Goal: Information Seeking & Learning: Find specific fact

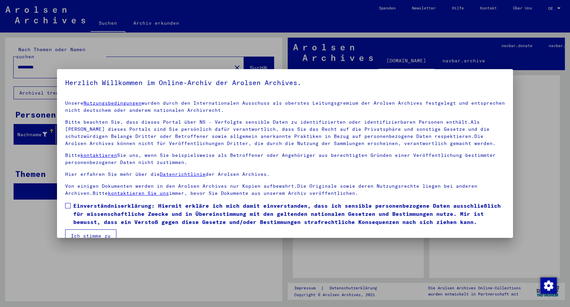
scroll to position [13, 0]
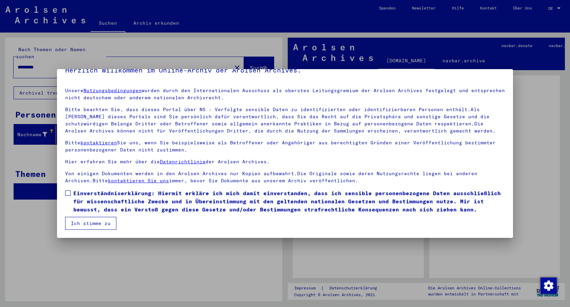
click at [79, 205] on span "Einverständniserklärung: Hiermit erkläre ich mich damit einverstanden, dass ich…" at bounding box center [289, 201] width 432 height 24
click at [85, 220] on button "Ich stimme zu" at bounding box center [90, 223] width 51 height 13
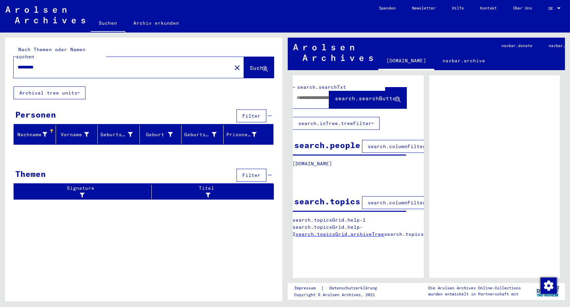
scroll to position [0, 40]
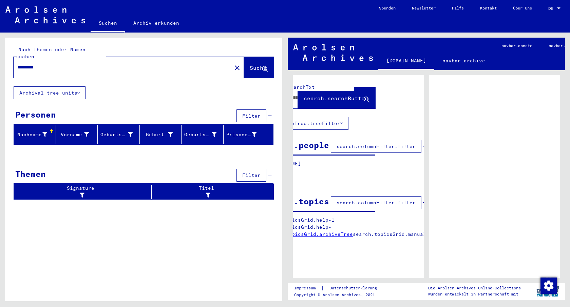
click at [95, 64] on input "*********" at bounding box center [123, 67] width 210 height 7
type input "**********"
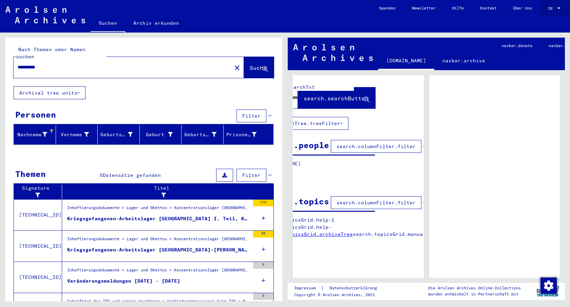
click at [551, 13] on div "DE DE" at bounding box center [555, 9] width 14 height 17
click at [560, 9] on div at bounding box center [559, 8] width 6 height 5
click at [547, 16] on span "English" at bounding box center [547, 12] width 27 height 12
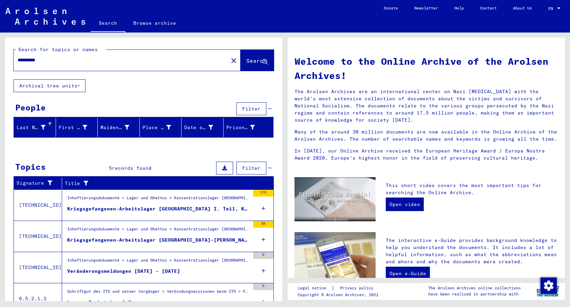
click at [86, 72] on div "**********" at bounding box center [143, 59] width 277 height 42
click at [100, 58] on input "**********" at bounding box center [119, 60] width 203 height 7
click at [247, 61] on span "Search" at bounding box center [256, 60] width 20 height 7
click at [263, 212] on icon at bounding box center [264, 209] width 4 height 24
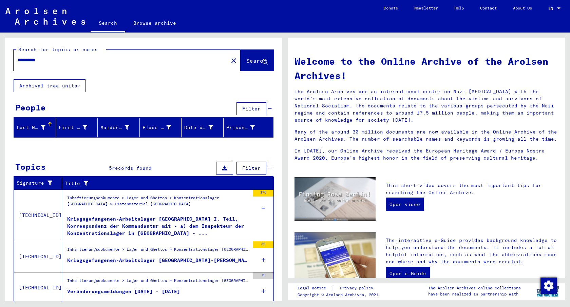
click at [204, 218] on div "Kriegsgefangenen-Arbeitslager Mauthausen-Gusen I. Teil, Korrespondenz der Komma…" at bounding box center [158, 226] width 183 height 20
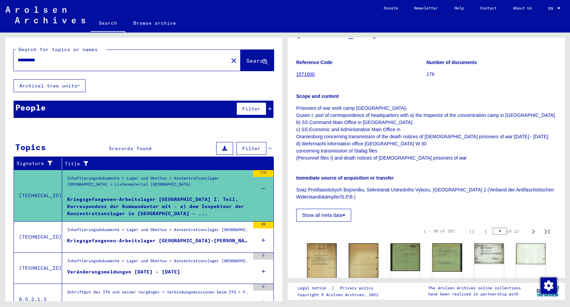
scroll to position [84, 0]
click at [130, 244] on div "Kriegsgefangenen-Arbeitslager Mauthausen-Gusen II. Teil, Korrespondenz der Komm…" at bounding box center [158, 241] width 183 height 7
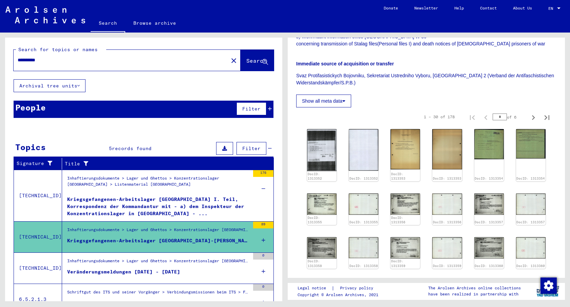
scroll to position [174, 0]
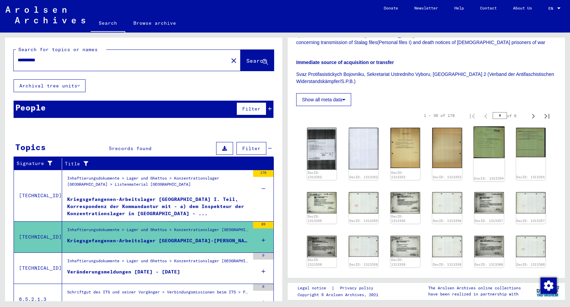
click at [498, 133] on img at bounding box center [488, 143] width 31 height 32
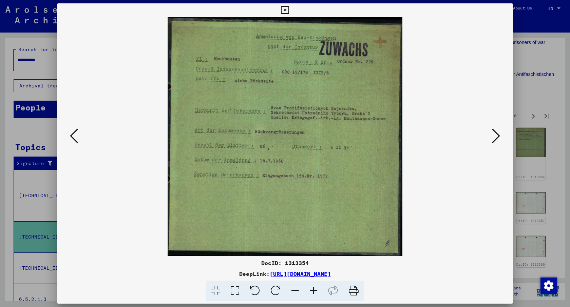
click at [494, 125] on div at bounding box center [285, 137] width 456 height 240
click at [492, 134] on icon at bounding box center [496, 136] width 8 height 16
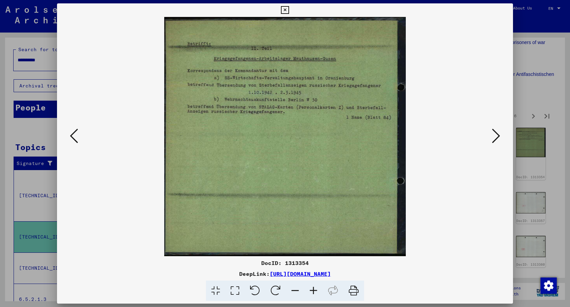
click at [493, 134] on icon at bounding box center [496, 136] width 8 height 16
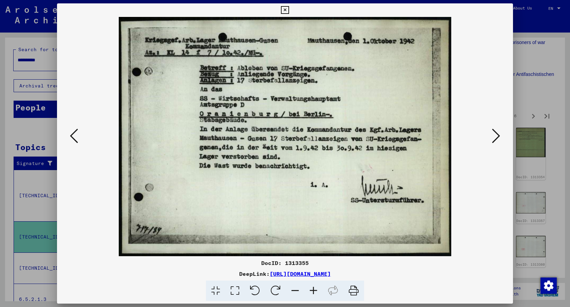
click at [557, 127] on div at bounding box center [285, 153] width 570 height 307
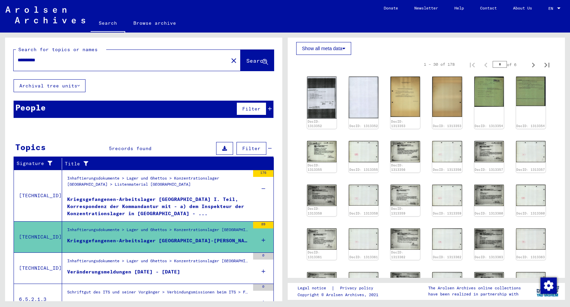
scroll to position [230, 0]
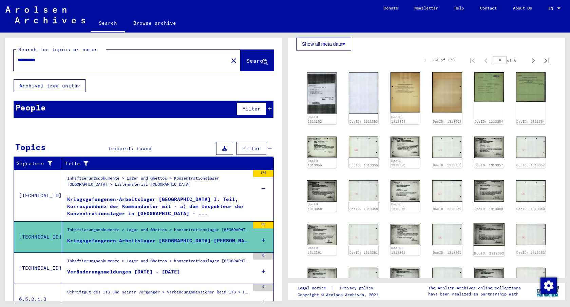
click at [493, 224] on img at bounding box center [488, 235] width 31 height 22
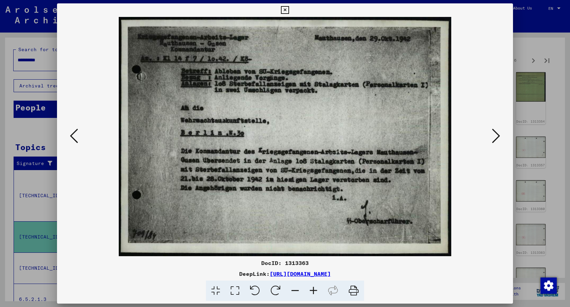
click at [538, 157] on div at bounding box center [285, 153] width 570 height 307
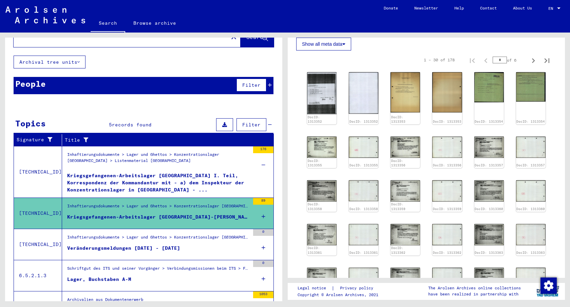
scroll to position [33, 0]
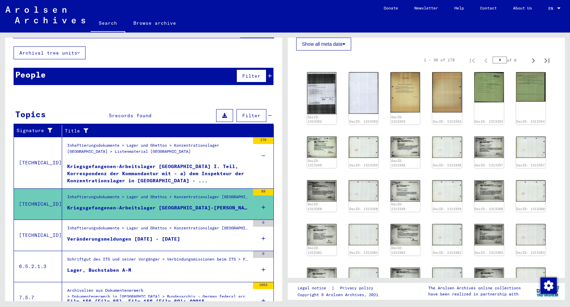
click at [168, 246] on div "Inhaftierungsdokumente > Lager und Ghettos > Konzentrationslager Buchenwald > L…" at bounding box center [156, 235] width 188 height 31
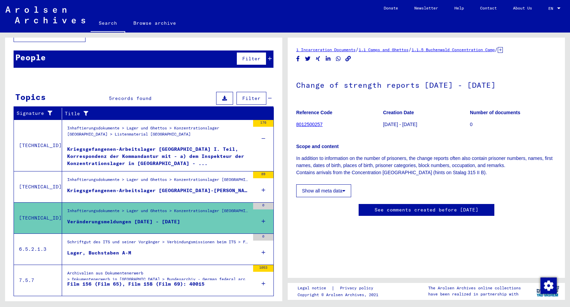
scroll to position [65, 0]
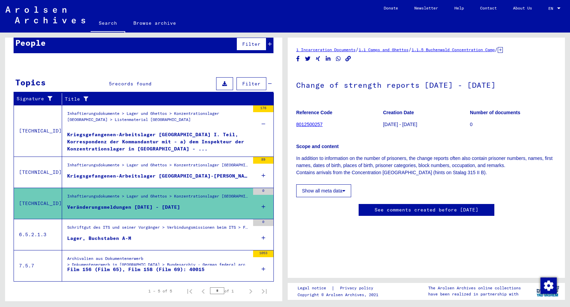
click at [178, 238] on figure "Lager, Buchstaben A-M" at bounding box center [158, 240] width 183 height 10
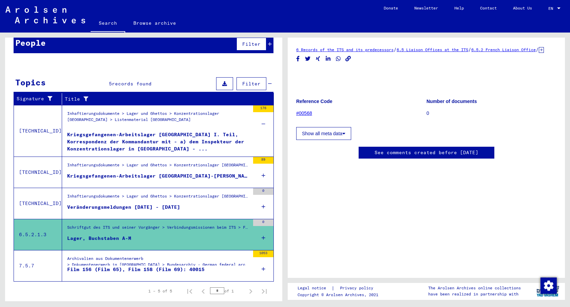
click at [174, 256] on div "Archivalien aus Dokumentenerwerb > Dokumentenerwerb in Deutschland > Bundesarch…" at bounding box center [158, 264] width 183 height 16
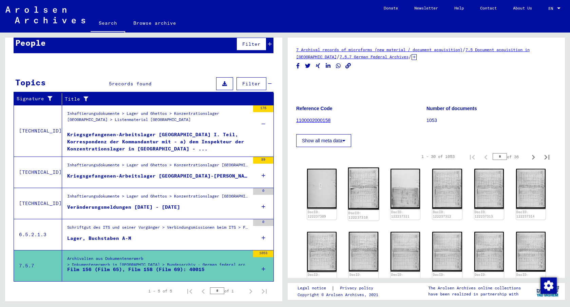
click at [367, 191] on img at bounding box center [363, 189] width 31 height 42
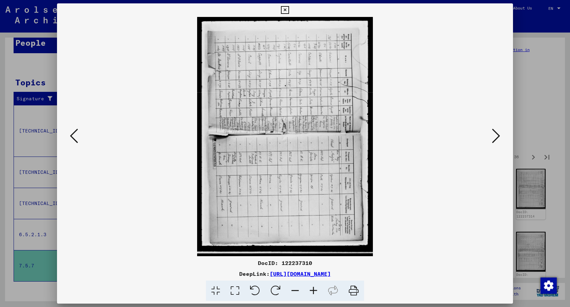
click at [556, 48] on div at bounding box center [285, 153] width 570 height 307
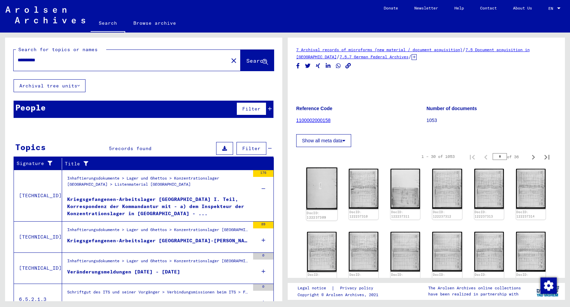
click at [322, 189] on img at bounding box center [321, 189] width 31 height 42
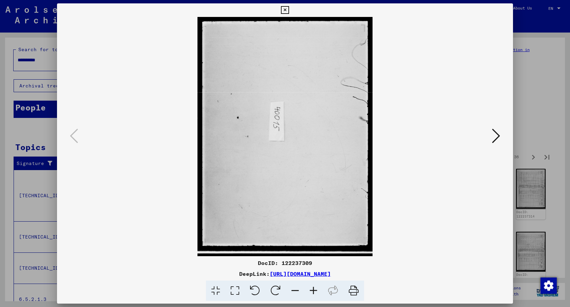
click at [496, 132] on icon at bounding box center [496, 136] width 8 height 16
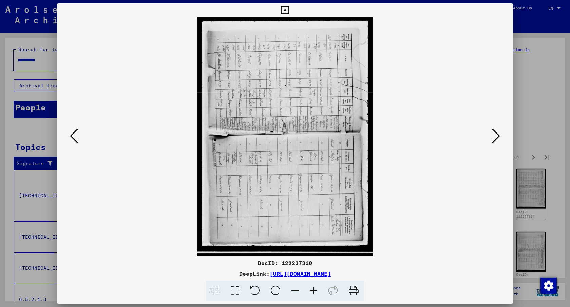
click at [551, 124] on div at bounding box center [285, 153] width 570 height 307
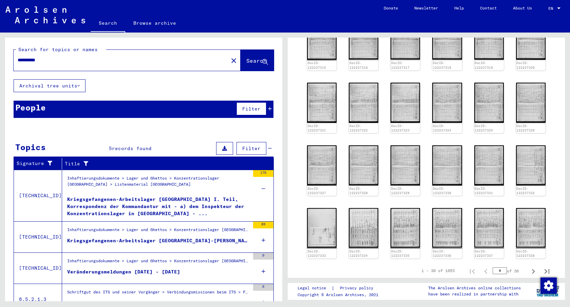
scroll to position [214, 0]
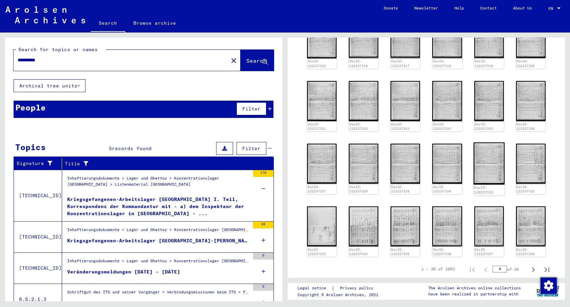
click at [480, 157] on img at bounding box center [488, 164] width 31 height 42
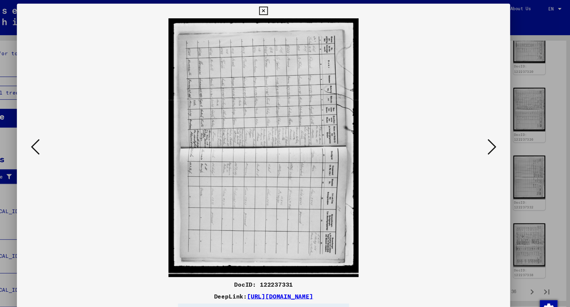
click at [545, 118] on div at bounding box center [285, 153] width 570 height 307
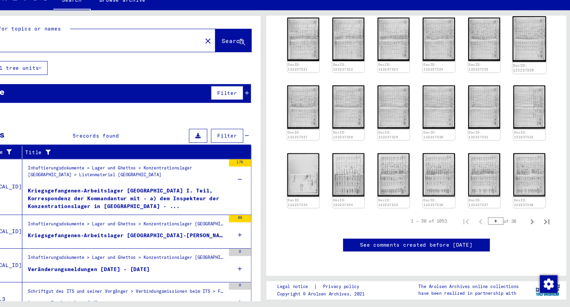
scroll to position [370, 0]
click at [543, 224] on icon "Last page" at bounding box center [547, 229] width 10 height 10
type input "**"
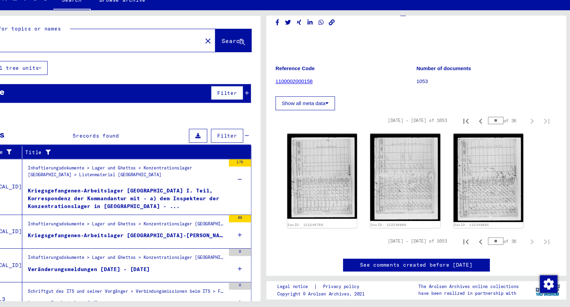
scroll to position [18, 0]
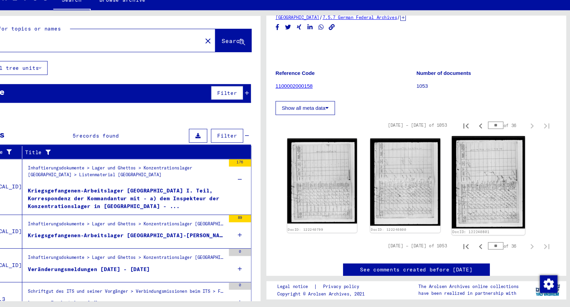
click at [476, 198] on img at bounding box center [493, 192] width 68 height 86
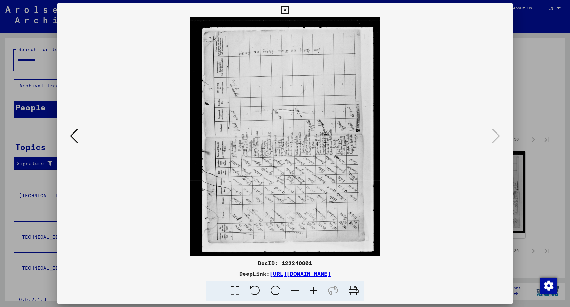
click at [5, 233] on div at bounding box center [285, 153] width 570 height 307
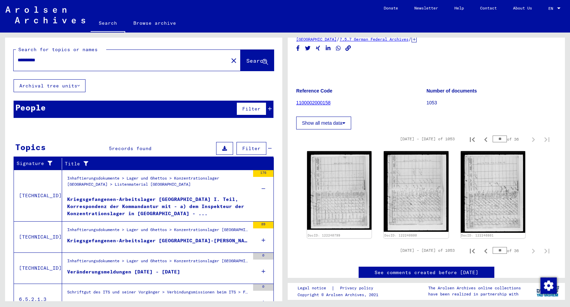
click at [61, 63] on input "**********" at bounding box center [121, 60] width 207 height 7
click at [42, 62] on input "**********" at bounding box center [121, 60] width 207 height 7
type input "**********"
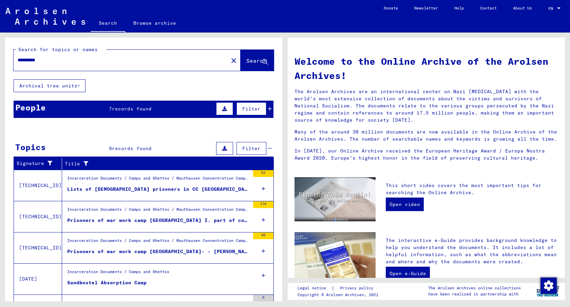
click at [178, 186] on div "Lists of Spanish prisoners in CC Mauthausen" at bounding box center [158, 189] width 183 height 7
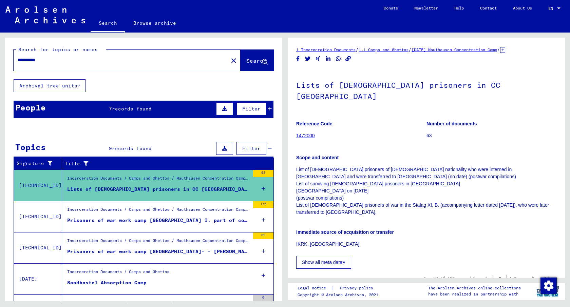
click at [173, 219] on div "Prisoners of war work camp [GEOGRAPHIC_DATA] I. part of correspondence of headq…" at bounding box center [158, 220] width 183 height 7
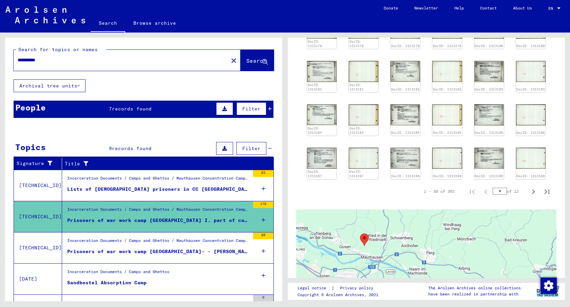
scroll to position [273, 0]
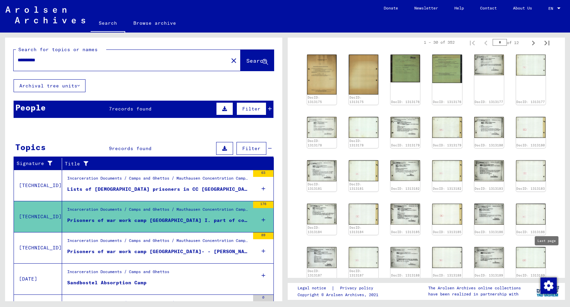
click at [542, 287] on icon "Last page" at bounding box center [547, 292] width 10 height 10
type input "**"
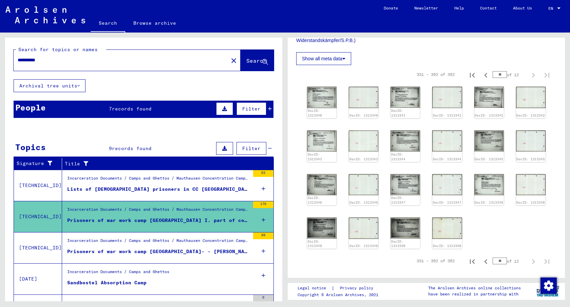
scroll to position [251, 0]
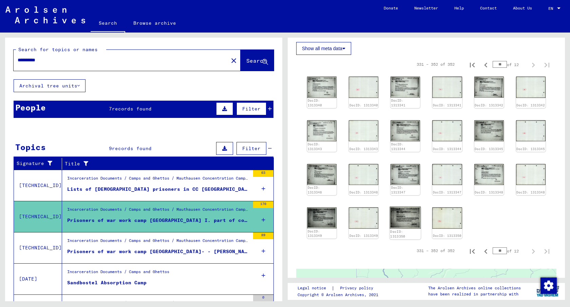
click at [409, 207] on img at bounding box center [405, 218] width 31 height 22
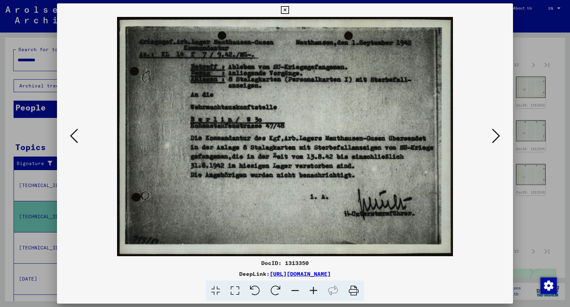
click at [541, 130] on div at bounding box center [285, 153] width 570 height 307
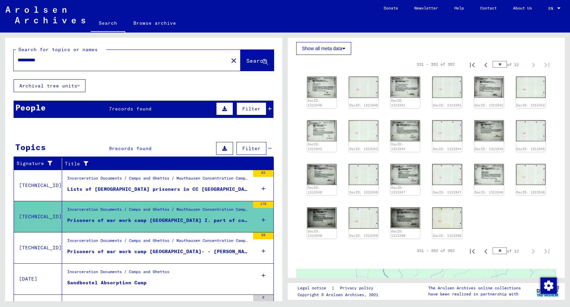
click at [498, 248] on input "**" at bounding box center [500, 251] width 14 height 7
type input "*"
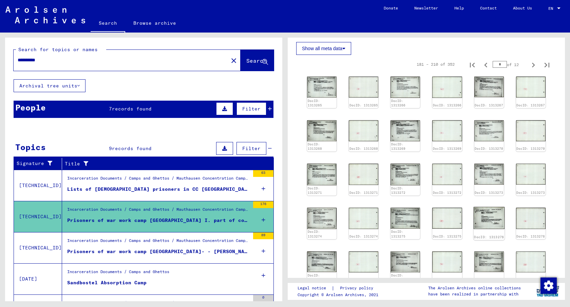
click at [488, 207] on img at bounding box center [488, 218] width 31 height 22
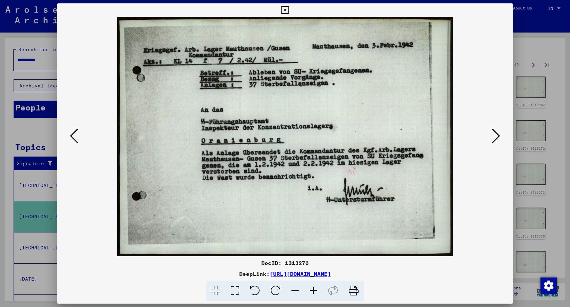
click at [542, 176] on div at bounding box center [285, 153] width 570 height 307
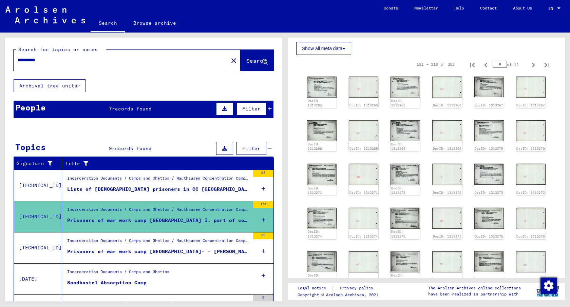
click at [156, 236] on div "Show all search results" at bounding box center [144, 233] width 260 height 20
click at [149, 248] on div "Prisoners of war work camp Mauthausen- - Gusen II. part of correspondence from …" at bounding box center [158, 251] width 183 height 7
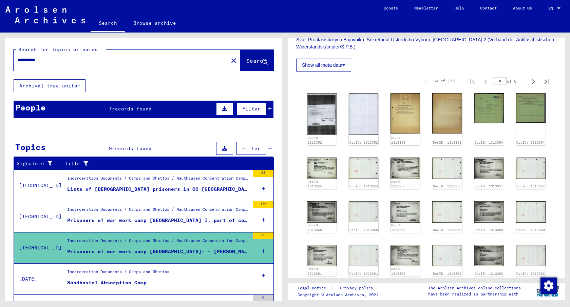
scroll to position [224, 0]
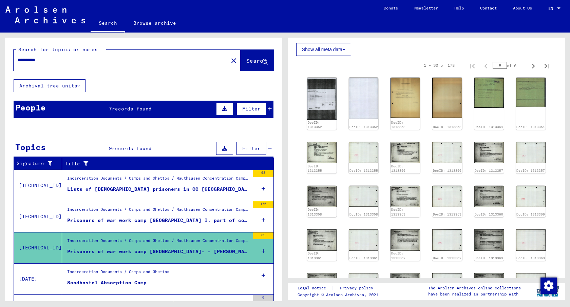
click at [128, 275] on div "Incarceration Documents / Camps and Ghettos" at bounding box center [118, 274] width 102 height 10
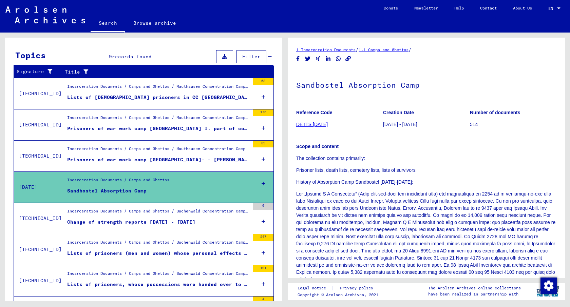
click at [186, 248] on div "Incarceration Documents / Camps and Ghettos / Buchenwald Concentration Camp / L…" at bounding box center [158, 245] width 183 height 10
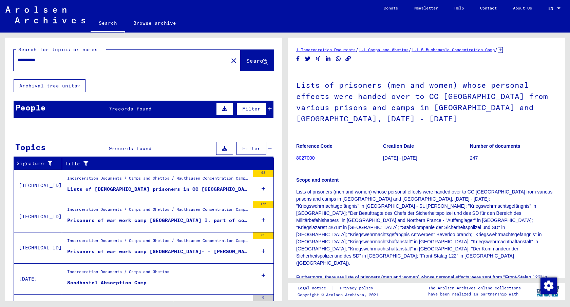
click at [256, 148] on span "Filter" at bounding box center [251, 149] width 18 height 6
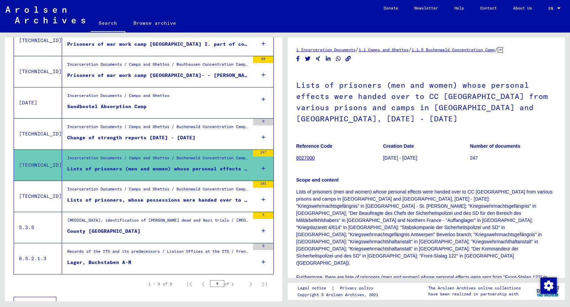
scroll to position [214, 0]
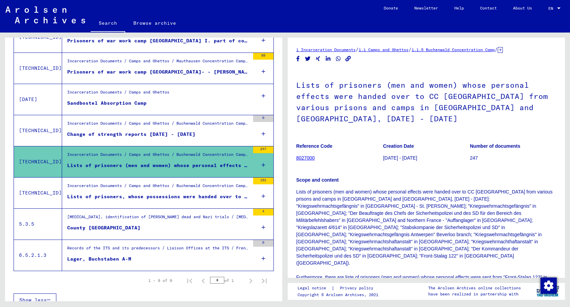
click at [108, 198] on div "Lists of prisoners, whose possessions were handed over to various prisons and "…" at bounding box center [158, 196] width 183 height 7
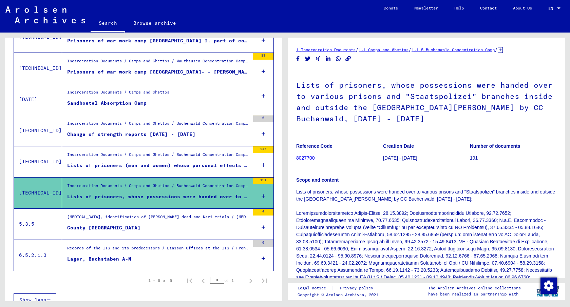
click at [159, 227] on figure "County Hof an der Saale" at bounding box center [158, 230] width 183 height 10
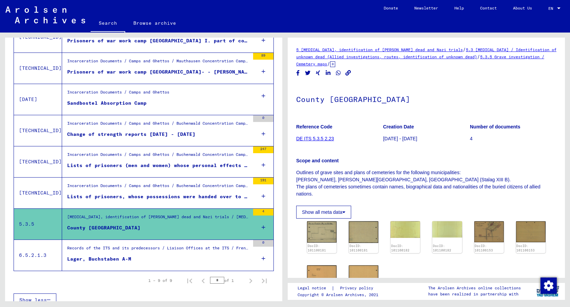
click at [152, 254] on div "Records of the ITS and its predecessors / Liaison Offices at the ITS / French L…" at bounding box center [158, 250] width 183 height 10
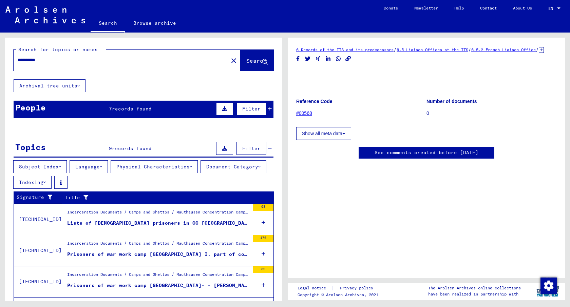
click at [48, 59] on input "**********" at bounding box center [121, 60] width 207 height 7
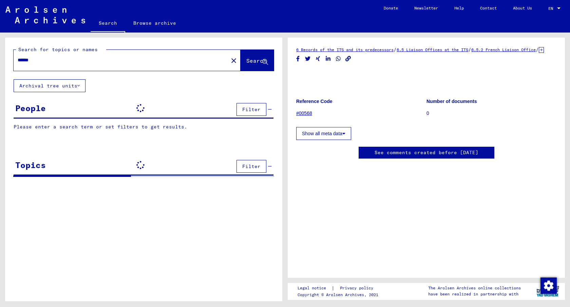
click at [48, 59] on input "******" at bounding box center [121, 60] width 207 height 7
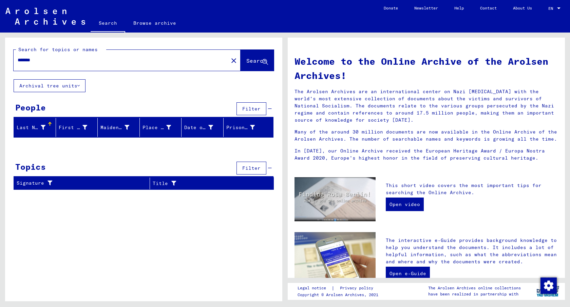
click at [21, 63] on input "*******" at bounding box center [119, 60] width 203 height 7
click at [73, 56] on div "*******" at bounding box center [117, 60] width 207 height 15
click at [38, 60] on input "*******" at bounding box center [119, 60] width 203 height 7
paste input "**********"
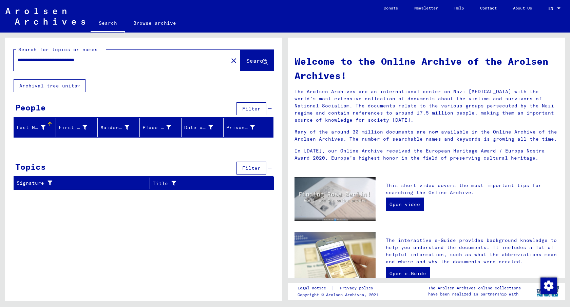
type input "**********"
click at [230, 57] on mat-icon "close" at bounding box center [234, 61] width 8 height 8
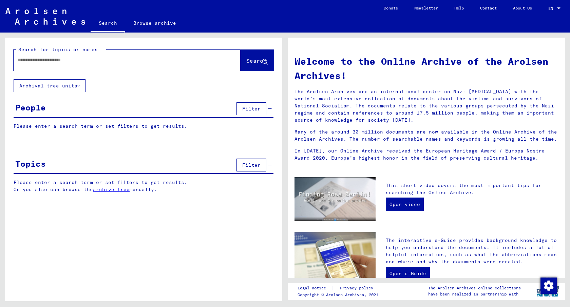
click at [113, 57] on input "text" at bounding box center [119, 60] width 203 height 7
type input "**********"
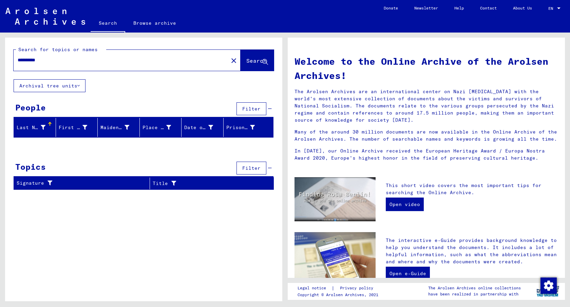
drag, startPoint x: 118, startPoint y: 57, endPoint x: 17, endPoint y: 56, distance: 101.1
click at [17, 56] on div "**********" at bounding box center [117, 60] width 207 height 15
type input "****"
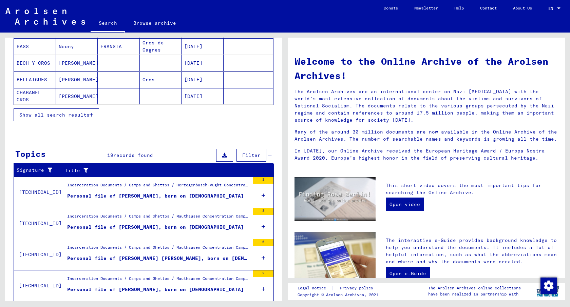
scroll to position [116, 0]
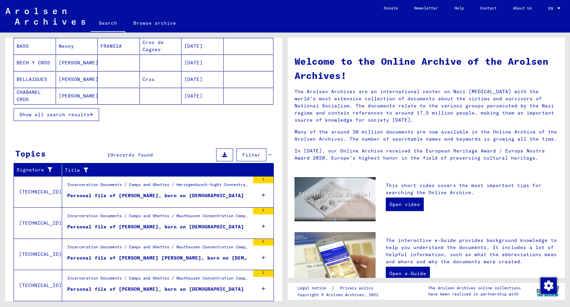
click at [135, 220] on div "Incarceration Documents / Camps and Ghettos / Mauthausen Concentration Camp / I…" at bounding box center [158, 218] width 183 height 10
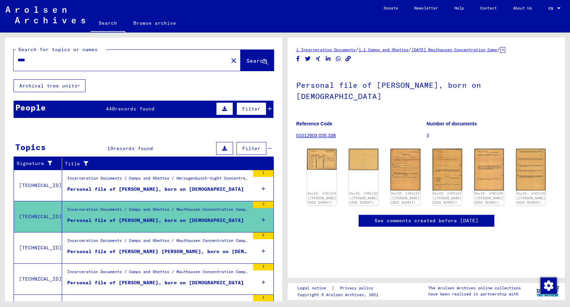
click at [230, 60] on mat-icon "close" at bounding box center [234, 61] width 8 height 8
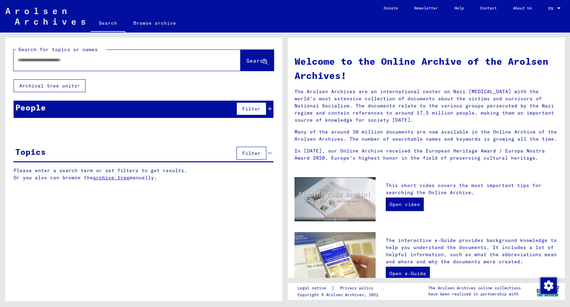
click at [117, 67] on div at bounding box center [117, 60] width 207 height 15
click at [97, 59] on input "text" at bounding box center [119, 60] width 203 height 7
type input "********"
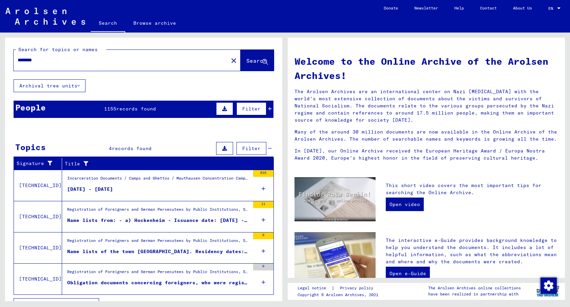
click at [113, 191] on div "[DATE] - [DATE]" at bounding box center [90, 189] width 46 height 7
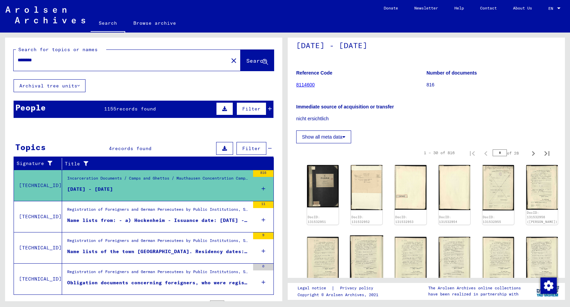
scroll to position [84, 0]
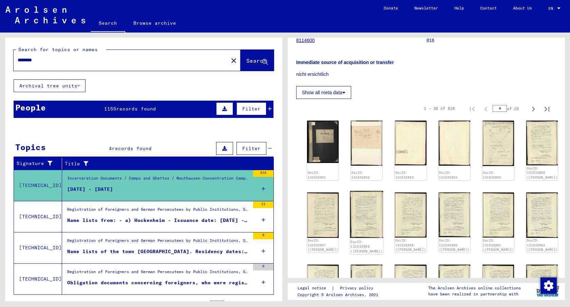
click at [369, 210] on img at bounding box center [366, 214] width 33 height 47
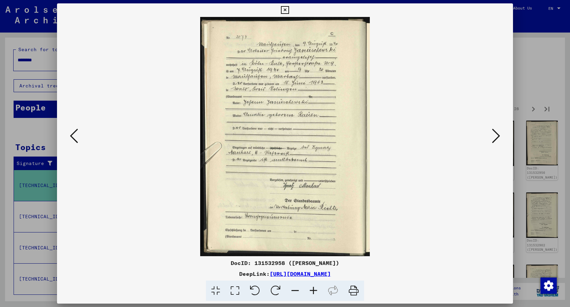
click at [530, 126] on div at bounding box center [285, 153] width 570 height 307
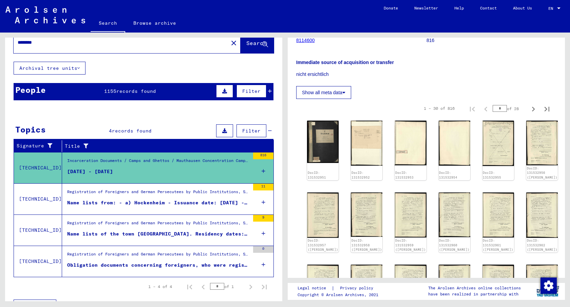
scroll to position [18, 0]
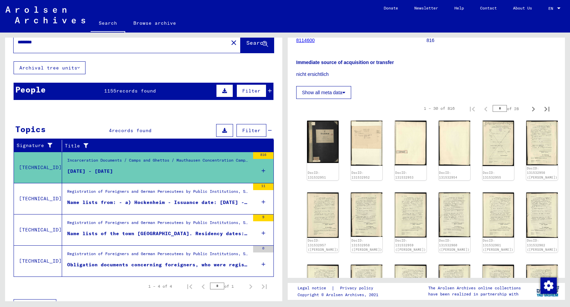
click at [153, 208] on figure "Name lists from: - a) Hockenheim - Issuance date: [DATE] - b) [GEOGRAPHIC_DATA]…" at bounding box center [158, 204] width 183 height 10
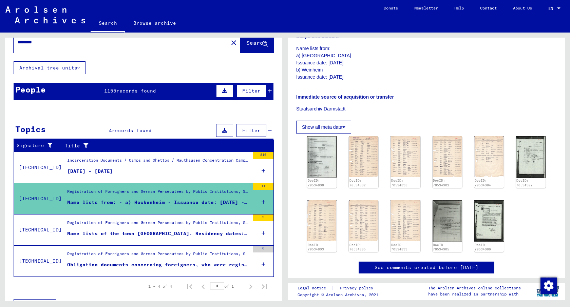
scroll to position [156, 0]
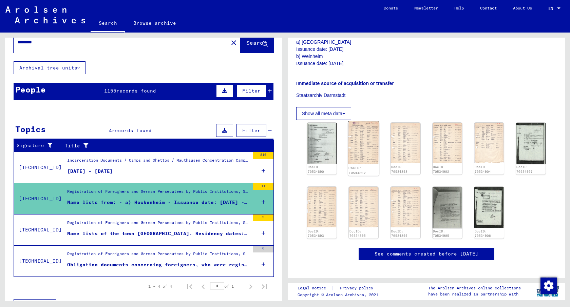
click at [352, 136] on img at bounding box center [363, 143] width 31 height 43
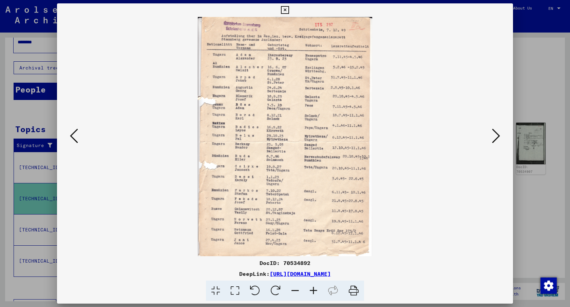
click at [567, 65] on div at bounding box center [285, 153] width 570 height 307
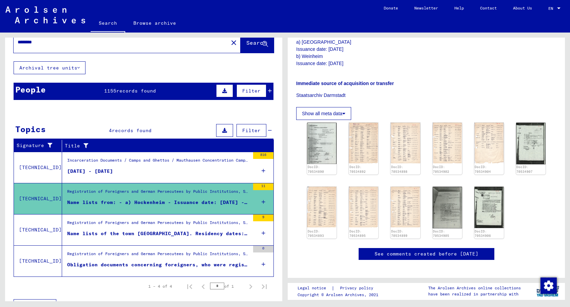
click at [182, 263] on div "Obligation documents concerning foreigners, who were registered in the town [GE…" at bounding box center [158, 265] width 183 height 7
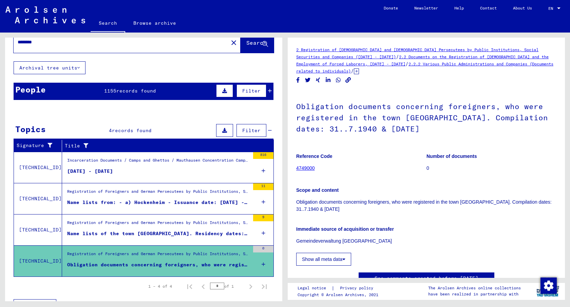
click at [307, 169] on link "4749000" at bounding box center [305, 168] width 19 height 5
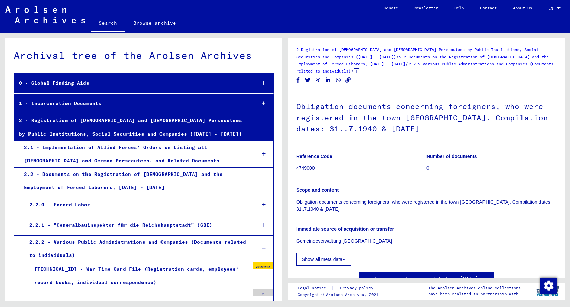
scroll to position [60, 0]
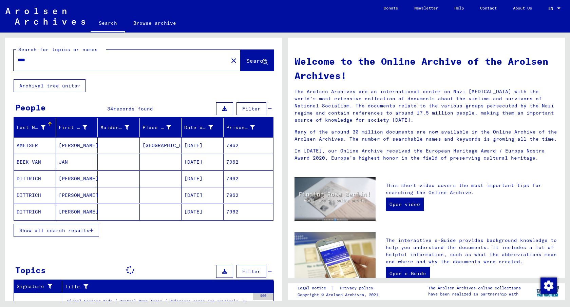
click at [33, 53] on div "Search for topics or names" at bounding box center [61, 49] width 90 height 7
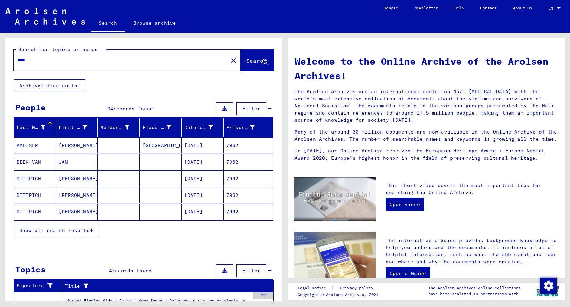
click at [33, 53] on div "Search for topics or names" at bounding box center [61, 49] width 90 height 7
click at [29, 57] on input "****" at bounding box center [119, 60] width 203 height 7
type input "**********"
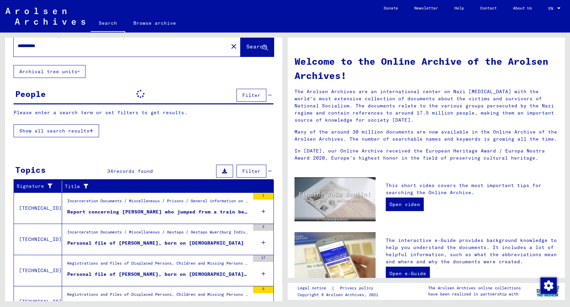
scroll to position [15, 0]
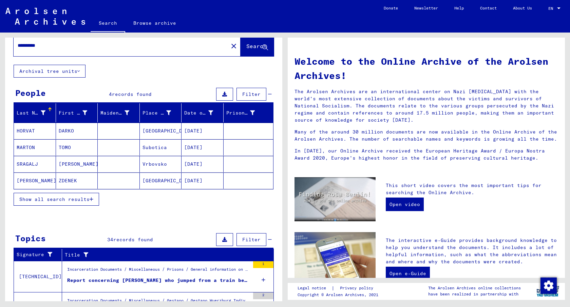
click at [167, 214] on div "Last Name First Name Maiden Name Place of Birth Date of Birth Prisoner # [PERSO…" at bounding box center [143, 159] width 277 height 111
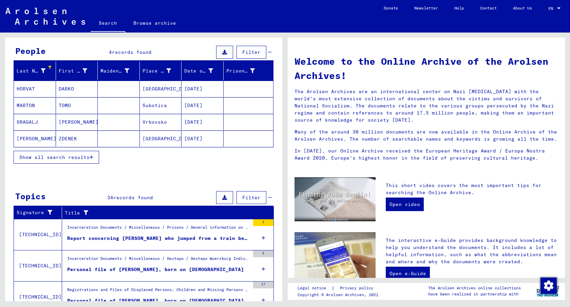
scroll to position [66, 0]
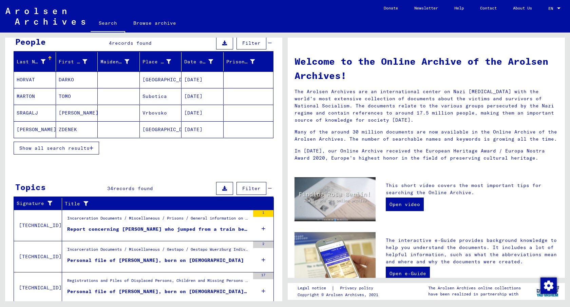
click at [134, 221] on div "Incarceration Documents / Miscellaneous / Prisons / General information on plac…" at bounding box center [158, 221] width 183 height 10
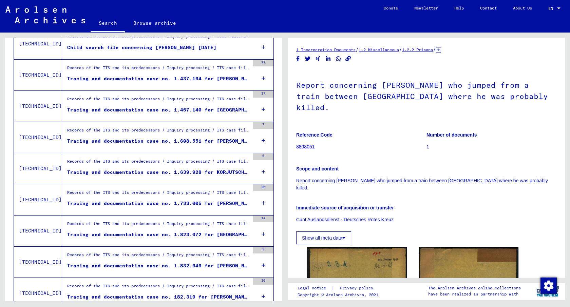
scroll to position [688, 0]
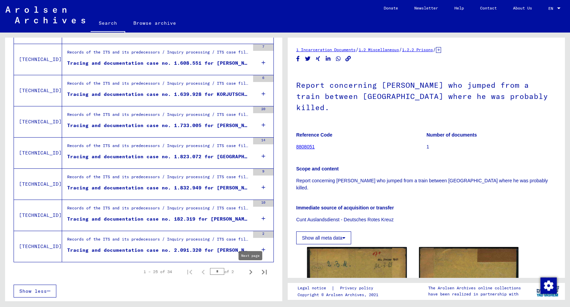
click at [248, 273] on icon "Next page" at bounding box center [251, 273] width 10 height 10
type input "*"
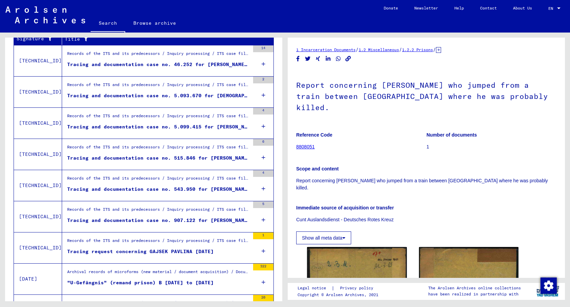
scroll to position [189, 0]
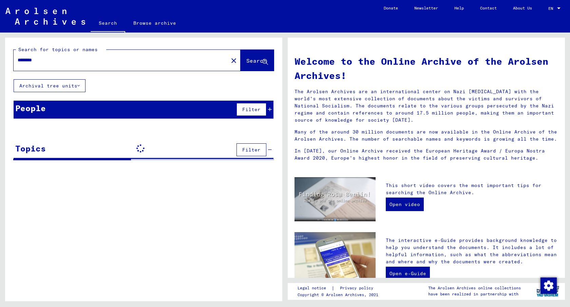
click at [40, 60] on input "********" at bounding box center [119, 60] width 203 height 7
drag, startPoint x: 53, startPoint y: 62, endPoint x: 0, endPoint y: 62, distance: 53.3
click at [0, 62] on div "Search for topics or names ******** close Search Archival tree units People Fil…" at bounding box center [142, 167] width 285 height 269
type input "**********"
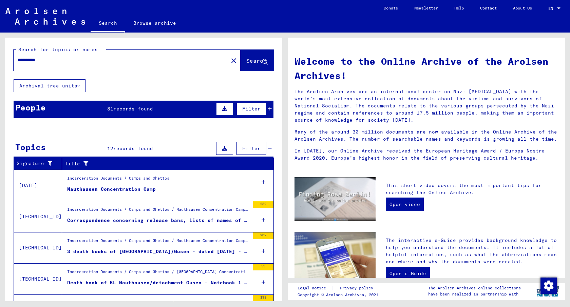
click at [161, 193] on figure "Mauthausen Concentration Camp" at bounding box center [158, 191] width 183 height 10
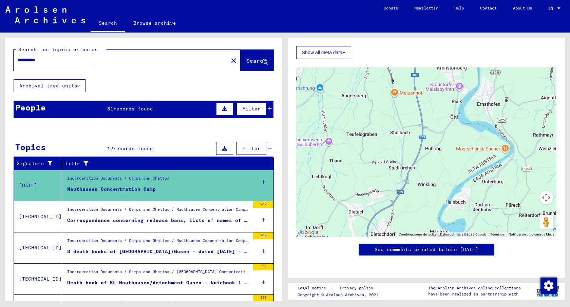
scroll to position [425, 0]
click at [191, 210] on div "Incarceration Documents / Camps and Ghettos / Mauthausen Concentration Camp / G…" at bounding box center [158, 212] width 183 height 10
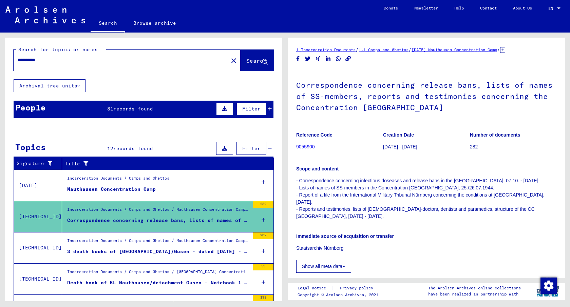
click at [171, 251] on div "3 death books of [GEOGRAPHIC_DATA]/Gusen - dated [DATE] - [DATE]" at bounding box center [158, 251] width 183 height 7
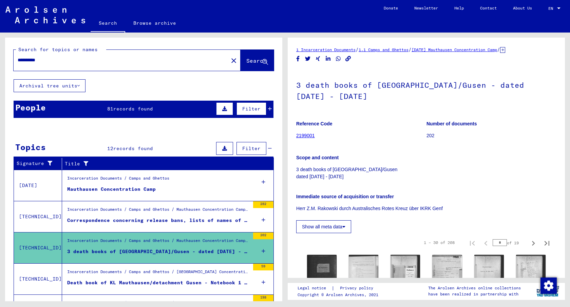
click at [188, 264] on div "Incarceration Documents / Camps and Ghettos / [GEOGRAPHIC_DATA] Concentration C…" at bounding box center [156, 279] width 188 height 31
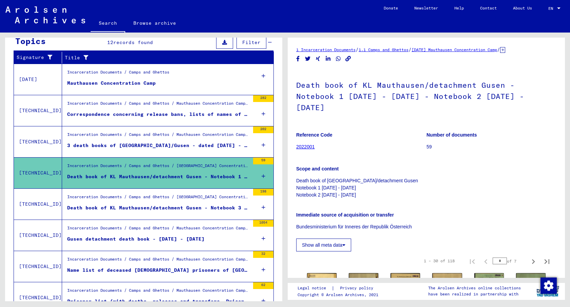
scroll to position [107, 0]
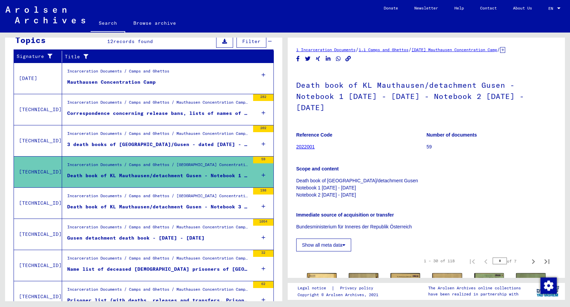
click at [176, 268] on div "Name list of deceased [DEMOGRAPHIC_DATA] prisoners of [GEOGRAPHIC_DATA]/ [MEDIC…" at bounding box center [158, 269] width 183 height 7
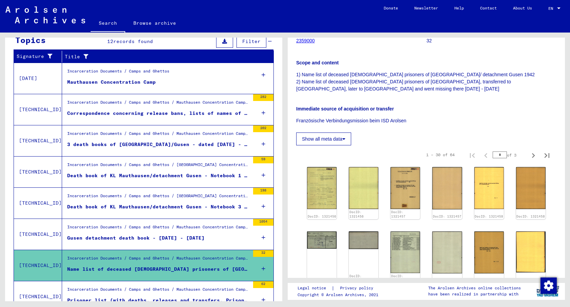
scroll to position [139, 0]
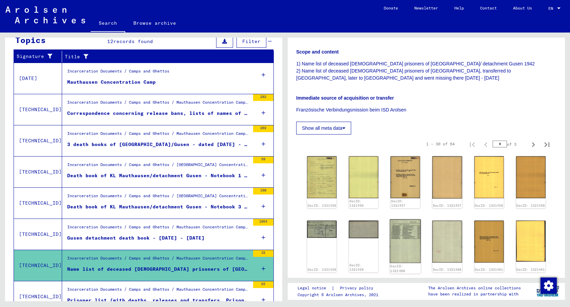
click at [407, 229] on img at bounding box center [405, 242] width 31 height 44
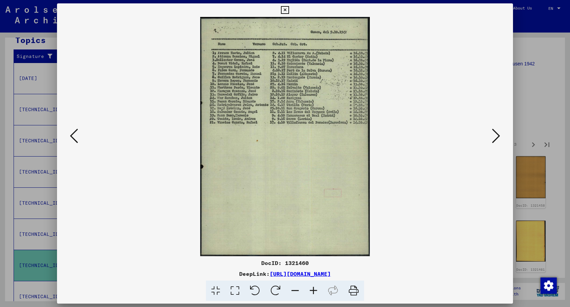
click at [563, 108] on div at bounding box center [285, 153] width 570 height 307
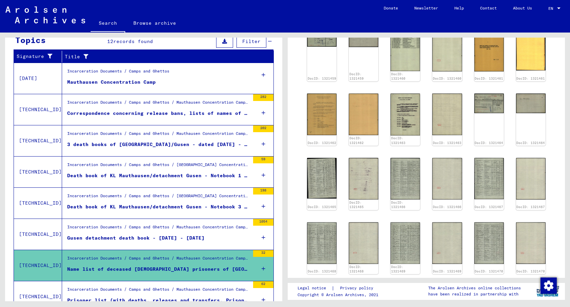
scroll to position [331, 0]
click at [484, 161] on img at bounding box center [488, 178] width 31 height 43
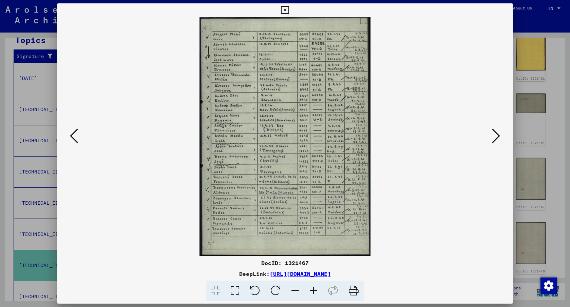
click at [529, 153] on div at bounding box center [285, 153] width 570 height 307
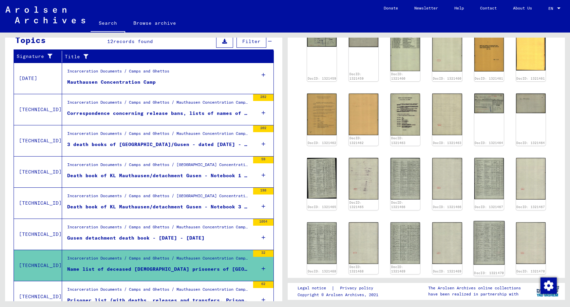
click at [484, 221] on img at bounding box center [488, 243] width 31 height 44
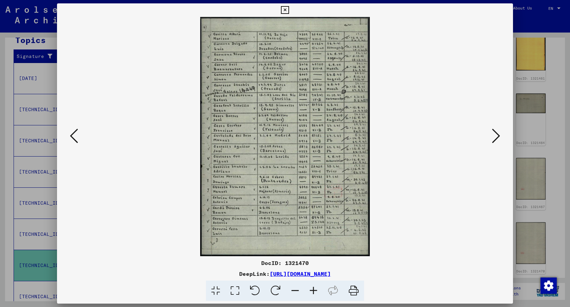
click at [545, 179] on div at bounding box center [285, 153] width 570 height 307
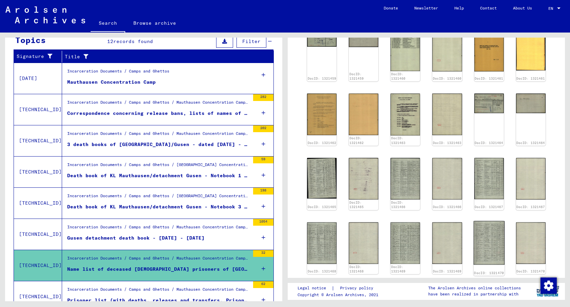
click at [494, 231] on img at bounding box center [488, 243] width 31 height 44
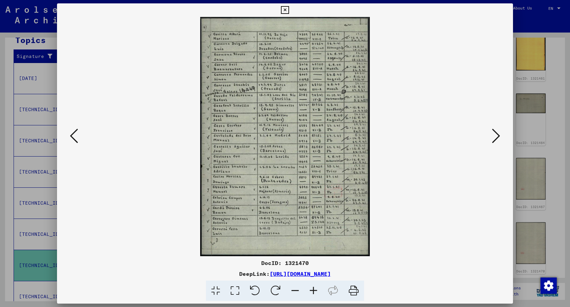
click at [544, 211] on div at bounding box center [285, 153] width 570 height 307
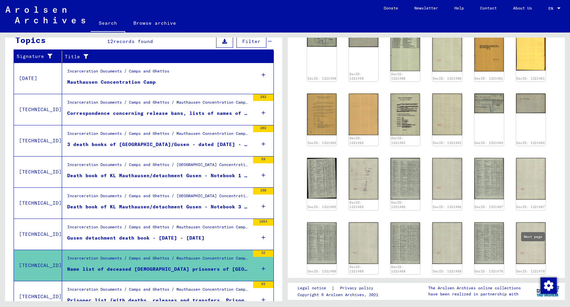
click at [530, 283] on icon "Next page" at bounding box center [534, 288] width 10 height 10
type input "*"
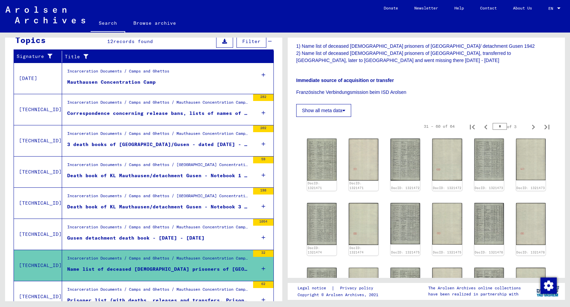
scroll to position [114, 0]
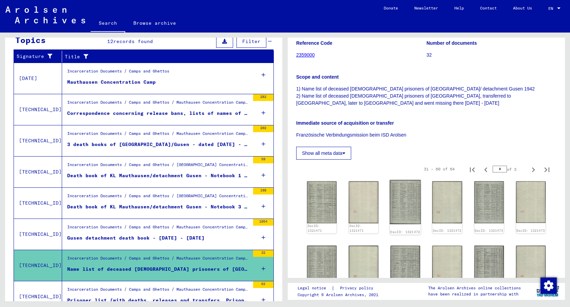
click at [407, 196] on img at bounding box center [405, 202] width 31 height 44
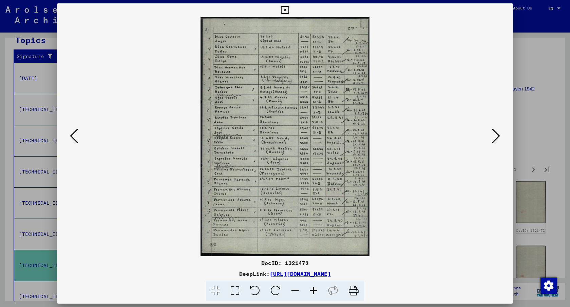
click at [515, 110] on div at bounding box center [285, 153] width 570 height 307
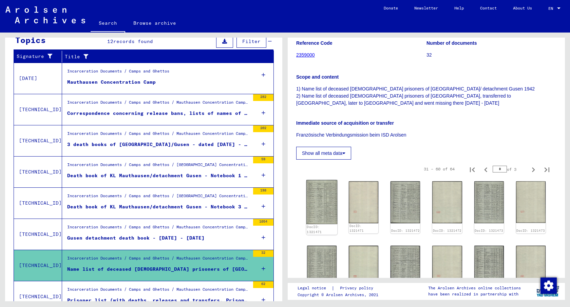
click at [315, 189] on img at bounding box center [321, 202] width 31 height 44
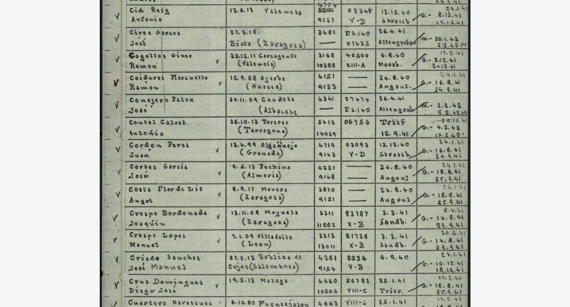
drag, startPoint x: 238, startPoint y: 151, endPoint x: 239, endPoint y: 135, distance: 16.3
click at [239, 135] on img at bounding box center [285, 137] width 410 height 240
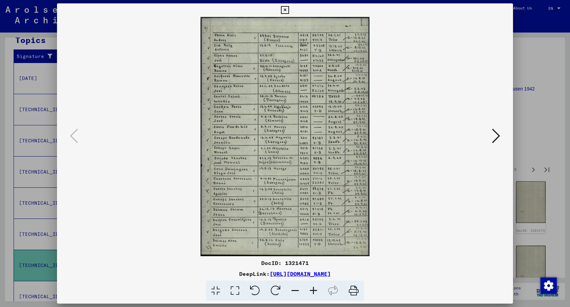
click at [570, 117] on div at bounding box center [285, 153] width 570 height 307
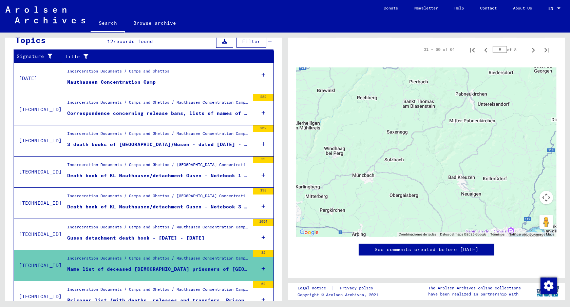
scroll to position [0, 0]
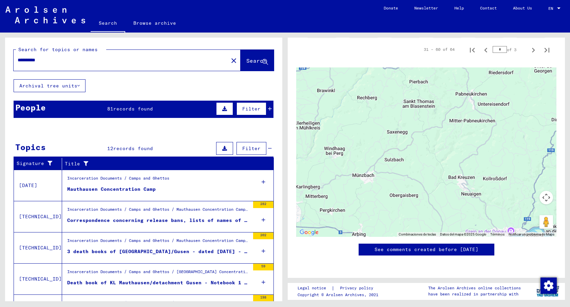
click at [64, 66] on div "**********" at bounding box center [119, 60] width 211 height 15
click at [55, 62] on input "**********" at bounding box center [121, 60] width 207 height 7
type input "**********"
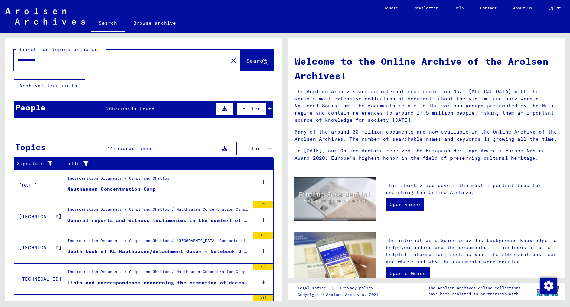
click at [168, 206] on mat-cell "[PERSON_NAME][GEOGRAPHIC_DATA]" at bounding box center [161, 212] width 42 height 16
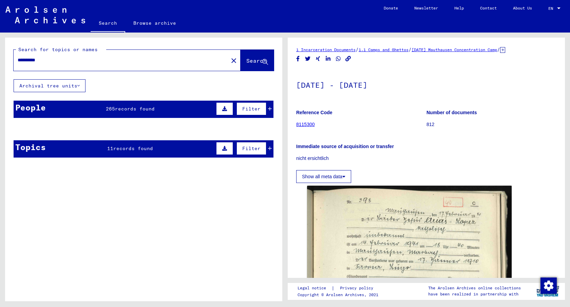
click at [133, 146] on mat-cell at bounding box center [119, 145] width 42 height 17
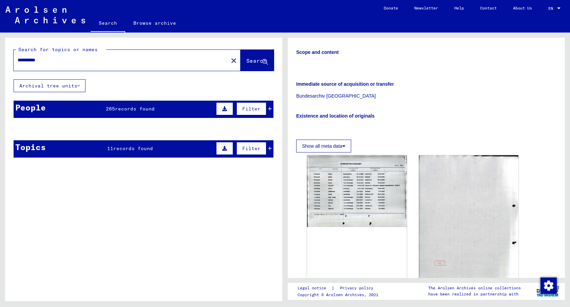
scroll to position [136, 0]
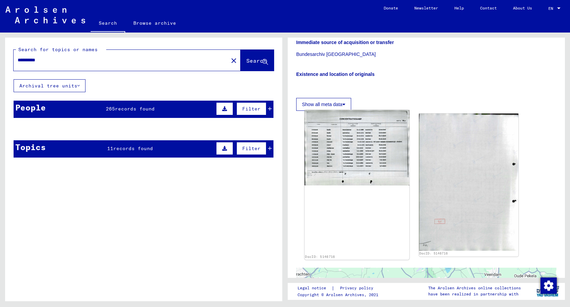
click at [364, 162] on img at bounding box center [357, 147] width 105 height 75
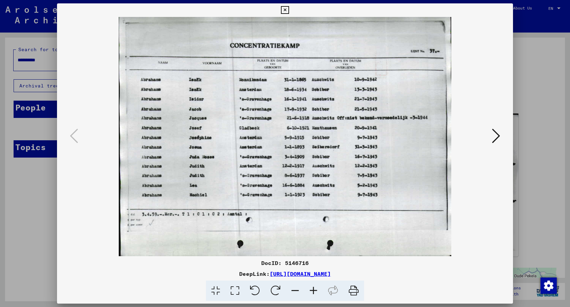
click at [570, 193] on div at bounding box center [285, 153] width 570 height 307
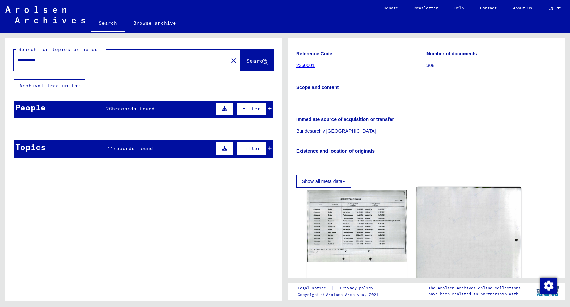
scroll to position [0, 0]
